Goal: Task Accomplishment & Management: Use online tool/utility

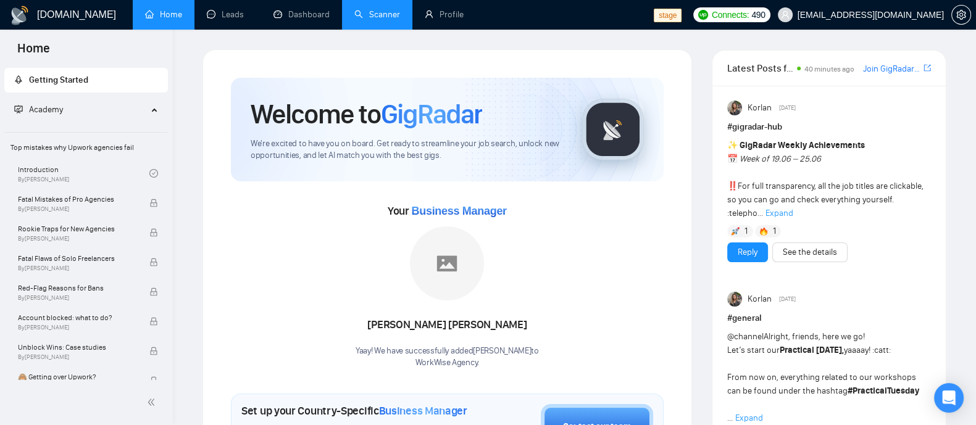
click at [378, 17] on link "Scanner" at bounding box center [377, 14] width 46 height 10
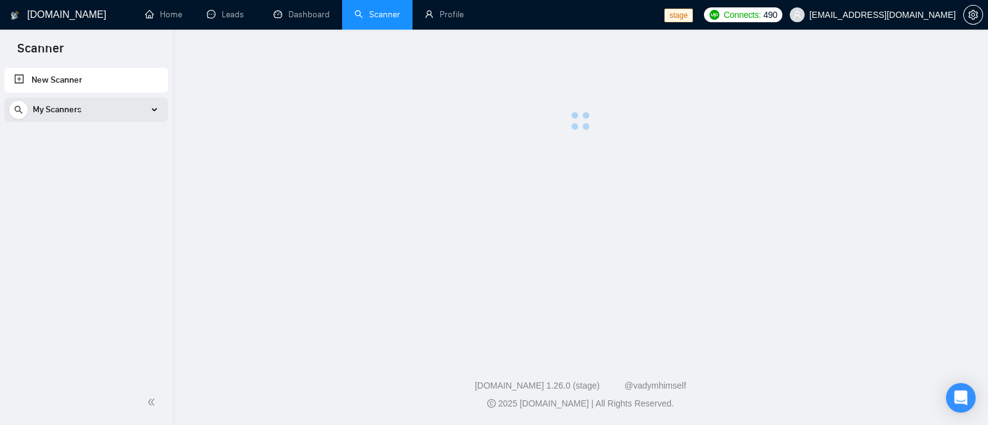
click at [75, 108] on span "My Scanners" at bounding box center [57, 110] width 49 height 25
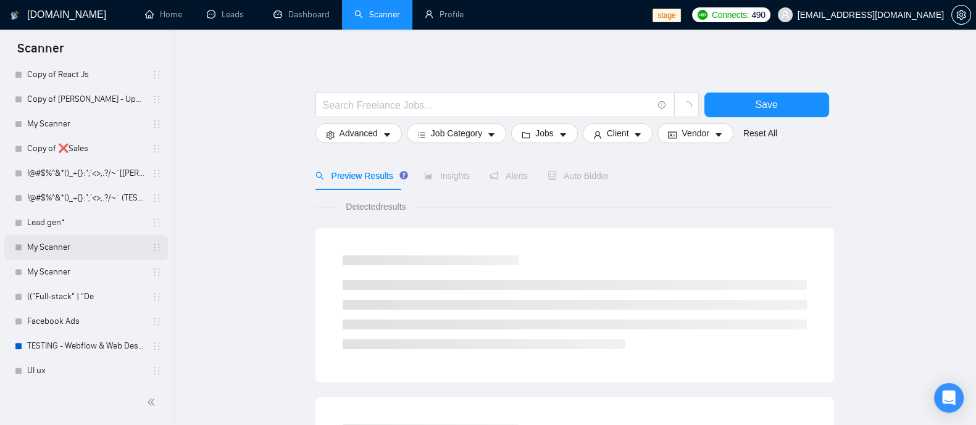
scroll to position [1200, 0]
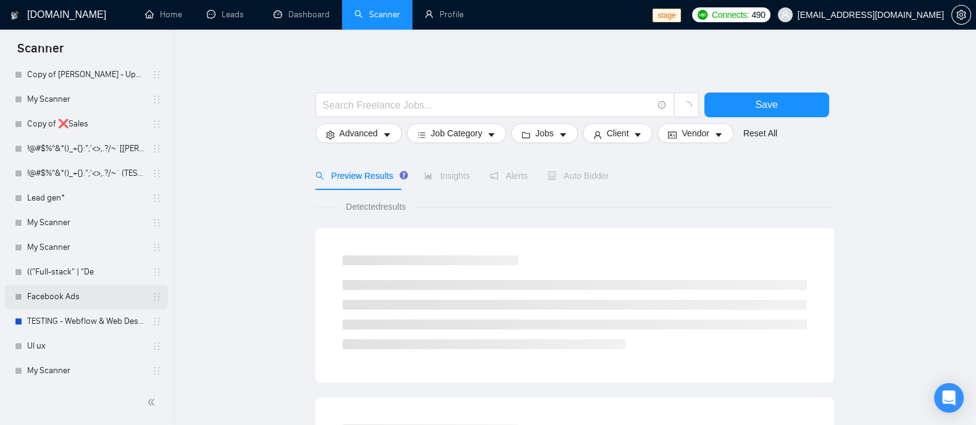
click at [75, 299] on link "Facebook Ads" at bounding box center [85, 297] width 117 height 25
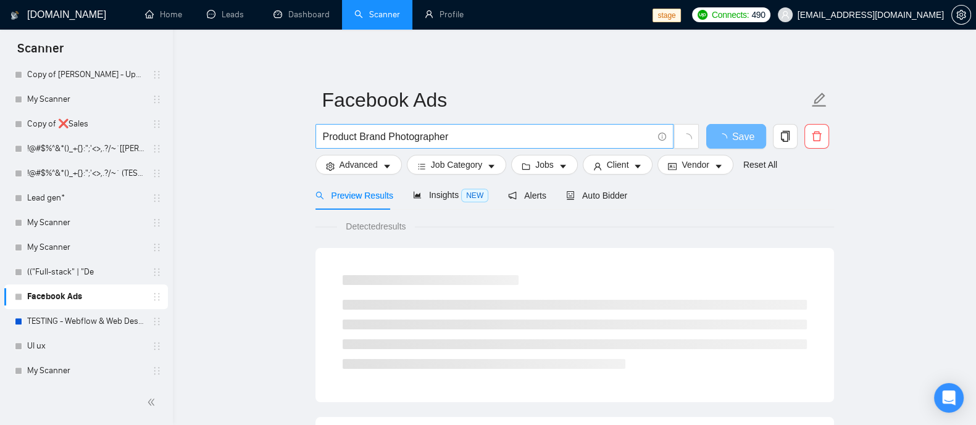
click at [434, 129] on input "Product Brand Photographer" at bounding box center [488, 136] width 330 height 15
drag, startPoint x: 489, startPoint y: 140, endPoint x: 253, endPoint y: 139, distance: 236.4
click at [429, 140] on input "text" at bounding box center [488, 136] width 330 height 15
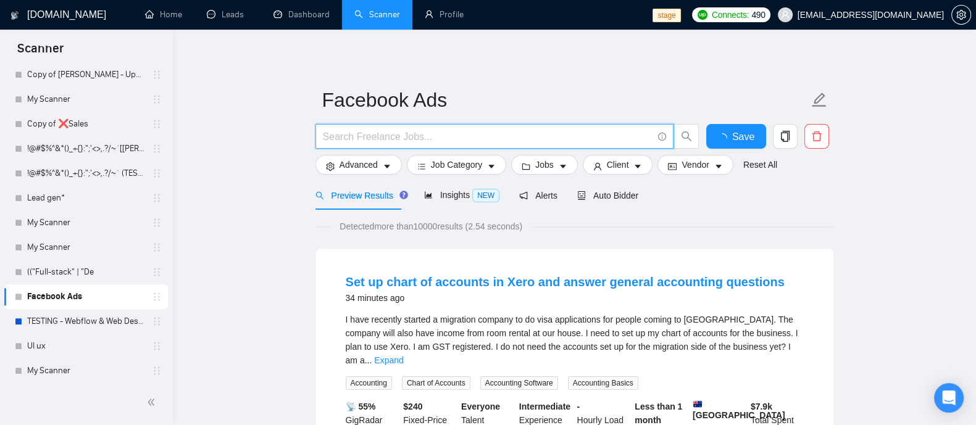
paste input "Data Scientist & Analyst"
drag, startPoint x: 459, startPoint y: 138, endPoint x: 383, endPoint y: 140, distance: 75.9
click at [383, 140] on input "Data Scientist & Analyst" at bounding box center [488, 136] width 330 height 15
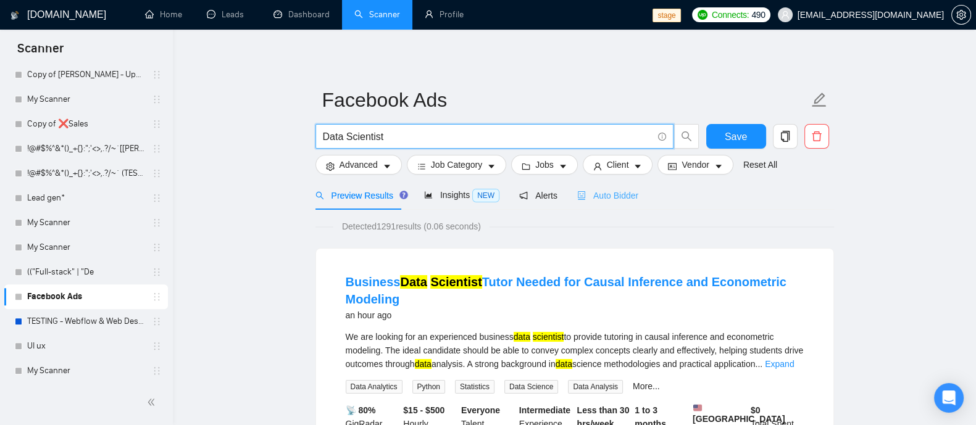
type input "Data Scientist"
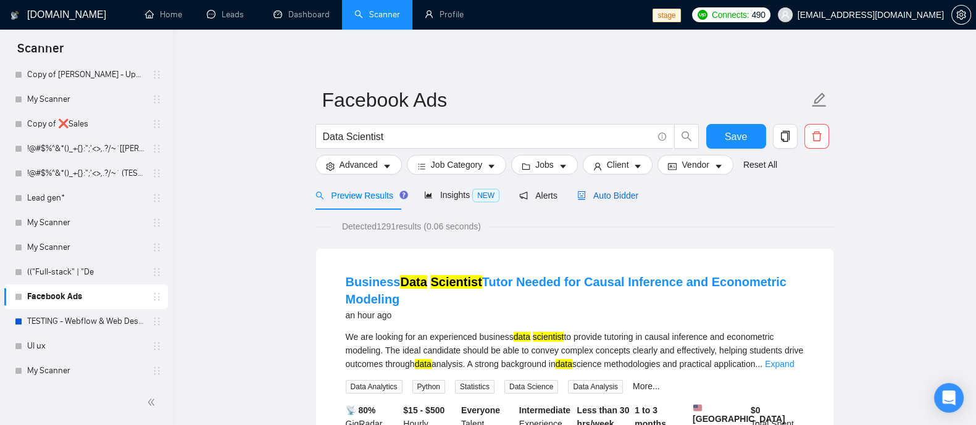
click at [606, 200] on span "Auto Bidder" at bounding box center [607, 196] width 61 height 10
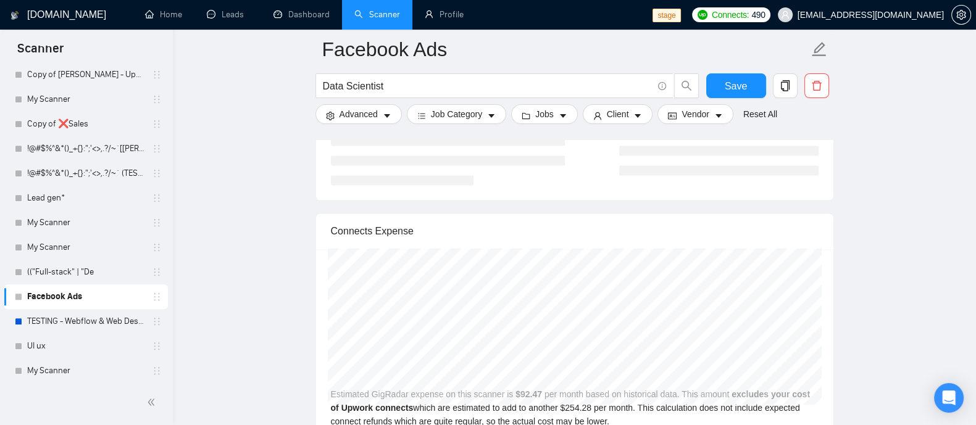
scroll to position [2546, 0]
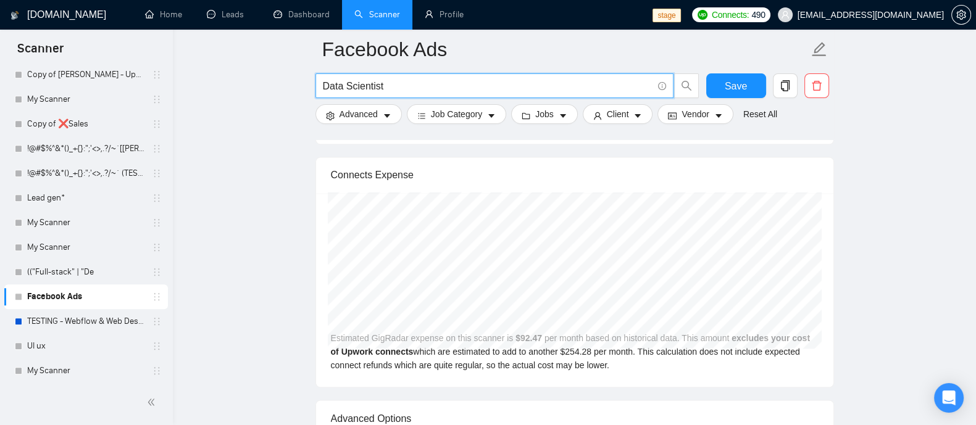
drag, startPoint x: 433, startPoint y: 86, endPoint x: 348, endPoint y: 91, distance: 85.3
click at [348, 91] on input "Data Scientist" at bounding box center [488, 85] width 330 height 15
type input "D"
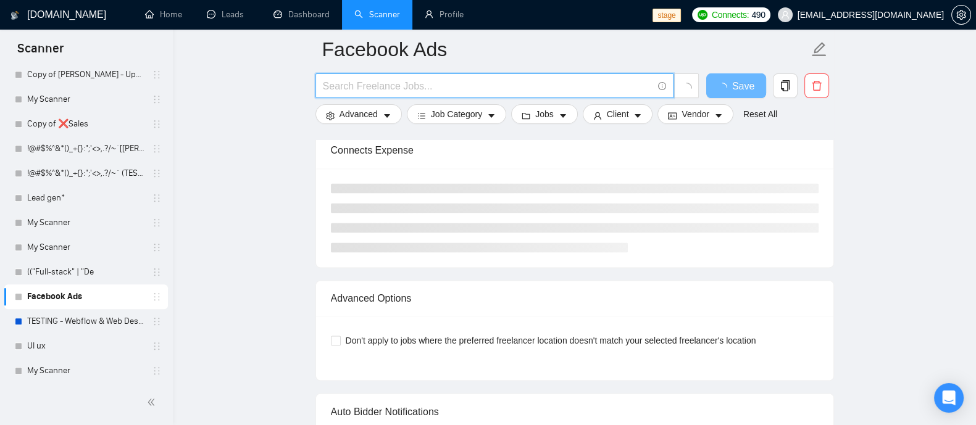
paste input "text"
click at [395, 85] on input "text" at bounding box center [488, 85] width 330 height 15
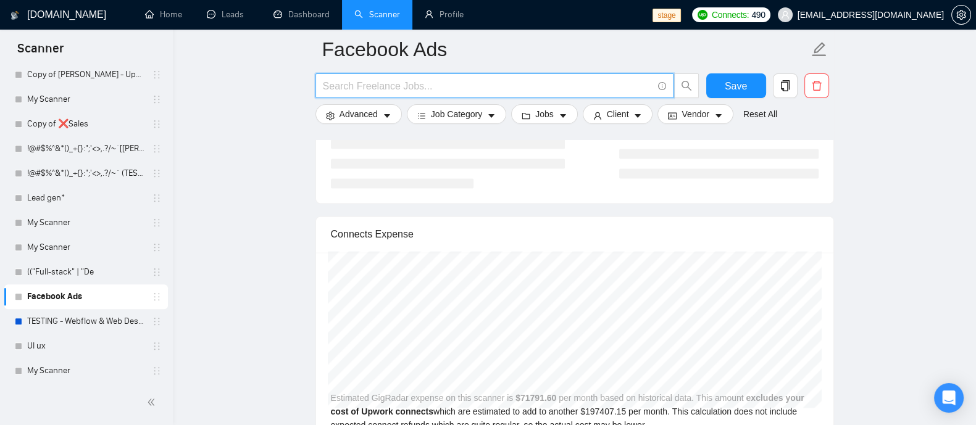
click at [431, 88] on input "text" at bounding box center [488, 85] width 330 height 15
drag, startPoint x: 382, startPoint y: 88, endPoint x: 393, endPoint y: 85, distance: 10.9
click at [382, 88] on input "text" at bounding box center [488, 85] width 330 height 15
click at [391, 85] on input "text" at bounding box center [488, 85] width 330 height 15
click at [429, 90] on input "text" at bounding box center [488, 85] width 330 height 15
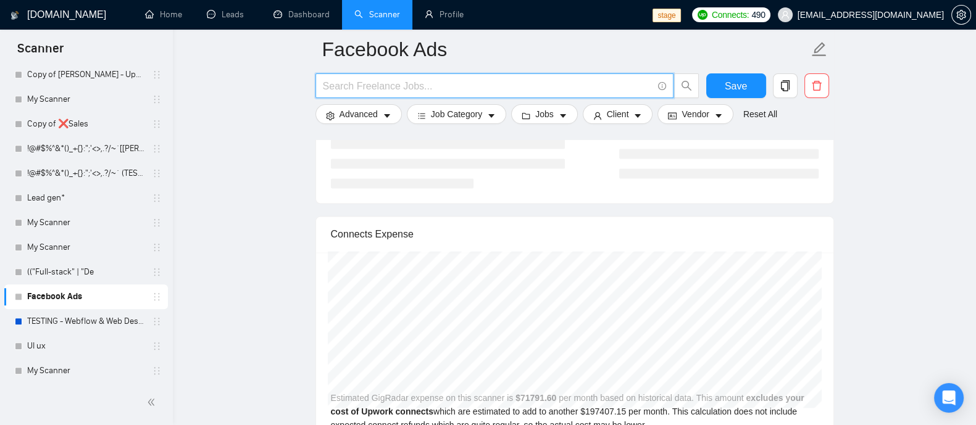
drag, startPoint x: 543, startPoint y: 83, endPoint x: 272, endPoint y: 82, distance: 271.0
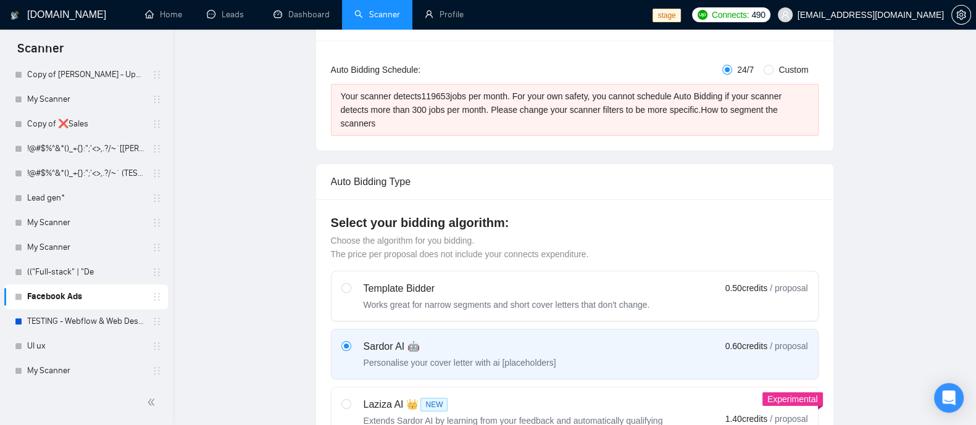
scroll to position [0, 0]
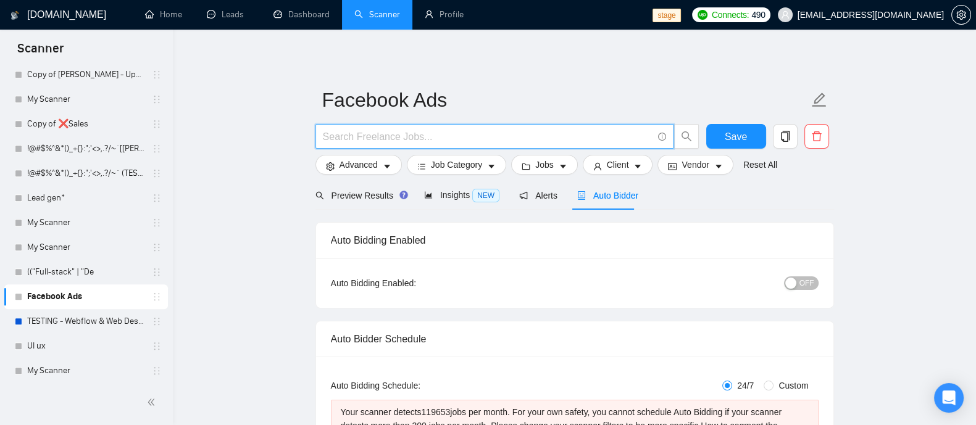
click at [438, 132] on input "text" at bounding box center [488, 136] width 330 height 15
click at [414, 134] on input "text" at bounding box center [488, 136] width 330 height 15
paste input "D"
click at [393, 138] on input "text" at bounding box center [488, 136] width 330 height 15
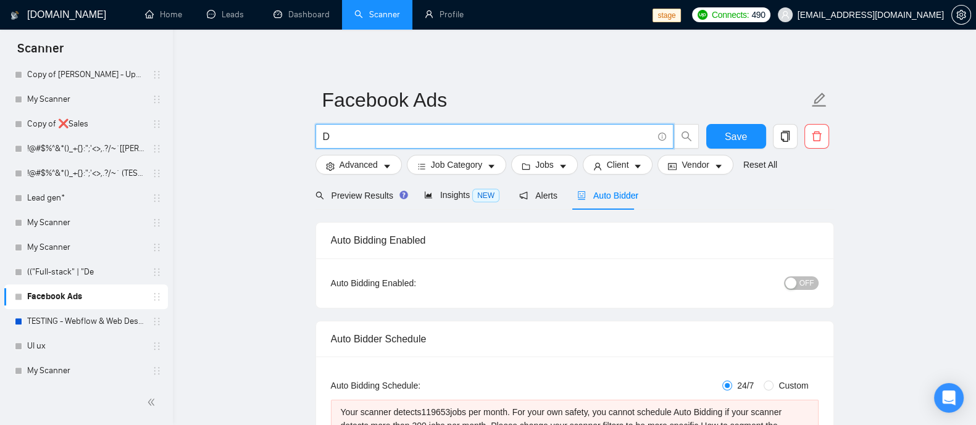
type input "Da"
click at [393, 138] on input "Da" at bounding box center [488, 136] width 330 height 15
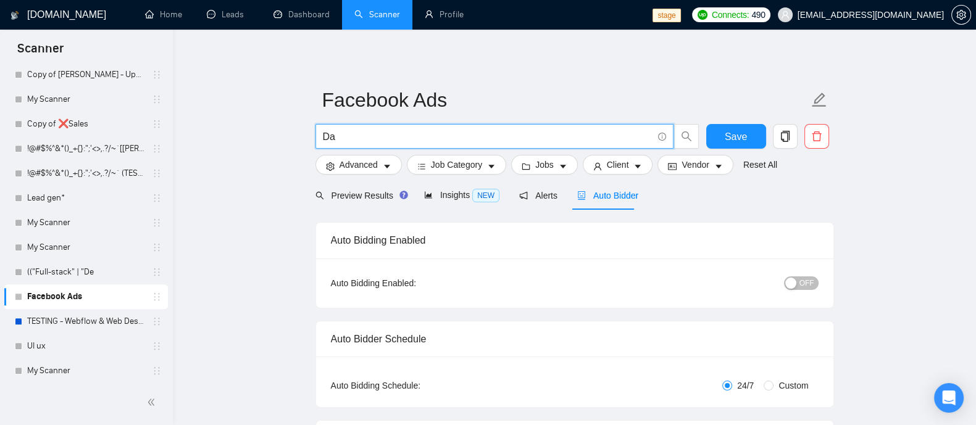
click at [364, 143] on input "Da" at bounding box center [488, 136] width 330 height 15
type input "Data Analyst"
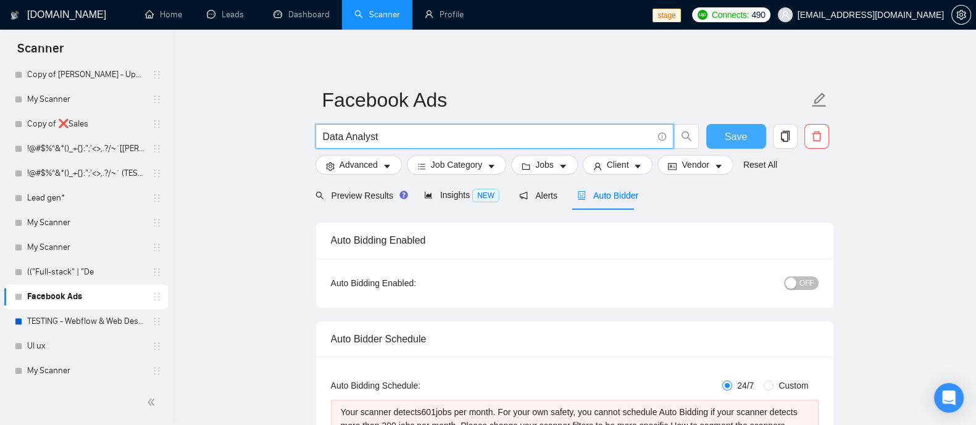
click at [733, 130] on span "Save" at bounding box center [736, 136] width 22 height 15
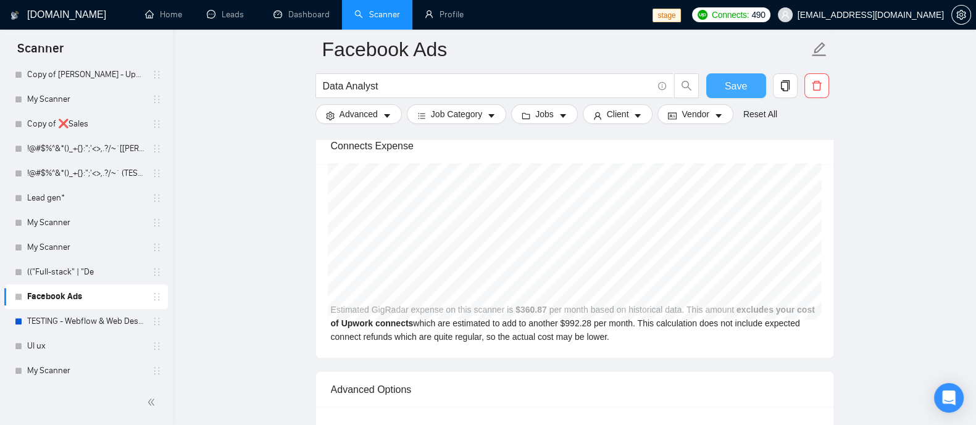
scroll to position [2584, 0]
